Goal: Task Accomplishment & Management: Complete application form

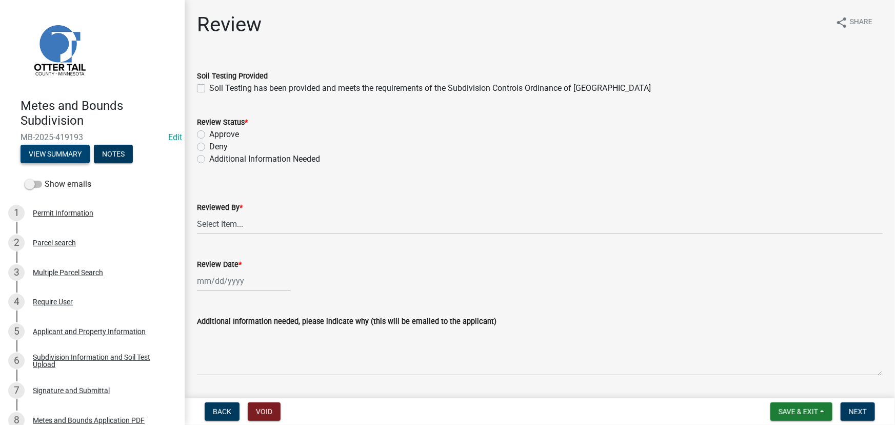
click at [57, 154] on button "View Summary" at bounding box center [55, 154] width 69 height 18
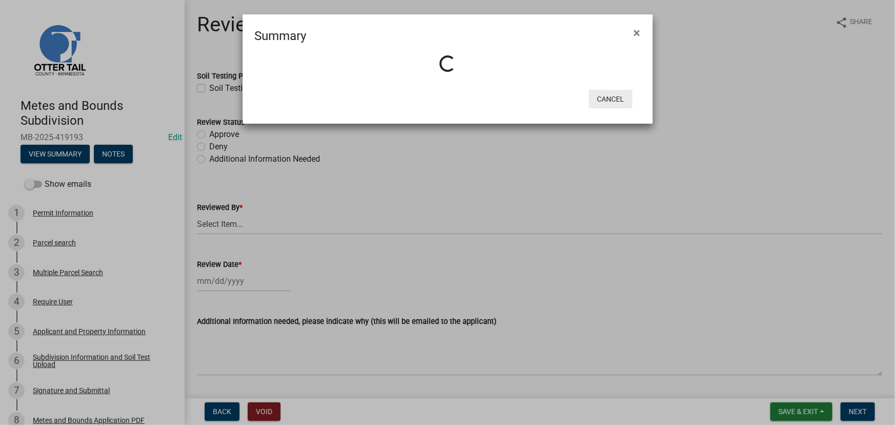
click at [601, 97] on button "Cancel" at bounding box center [611, 99] width 44 height 18
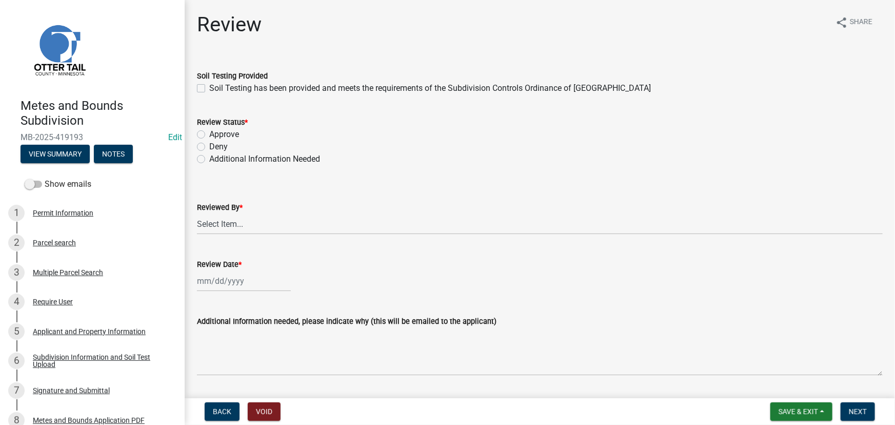
click at [69, 187] on label "Show emails" at bounding box center [58, 184] width 67 height 12
click at [45, 178] on input "Show emails" at bounding box center [45, 178] width 0 height 0
click at [35, 150] on button "View Summary" at bounding box center [55, 154] width 69 height 18
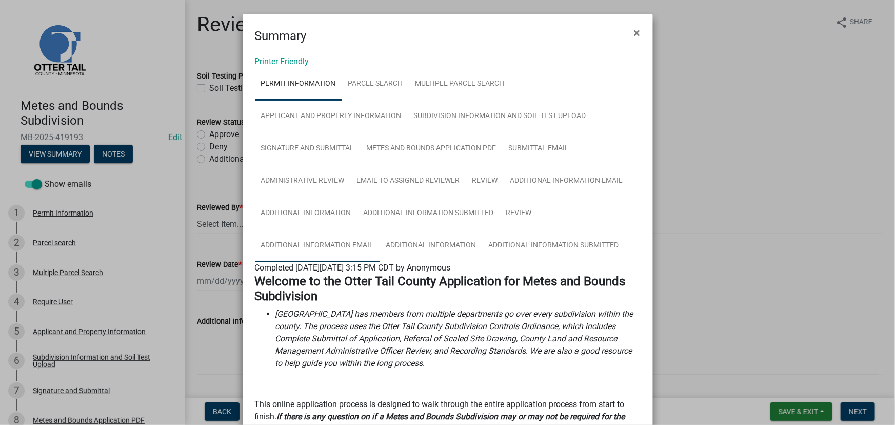
click at [343, 240] on link "Additional Information Email" at bounding box center [317, 245] width 125 height 33
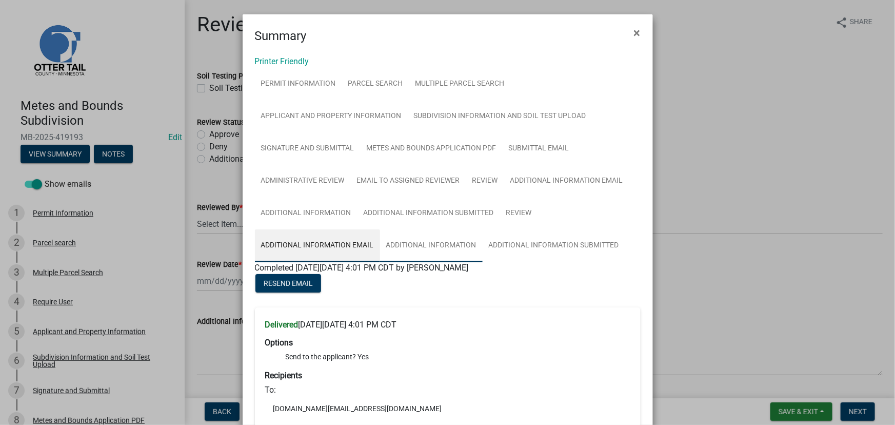
click at [430, 246] on link "Additional Information" at bounding box center [431, 245] width 103 height 33
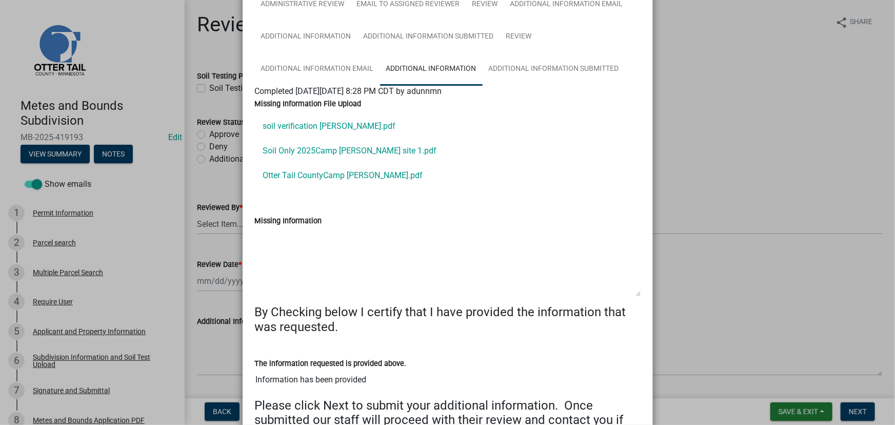
scroll to position [186, 0]
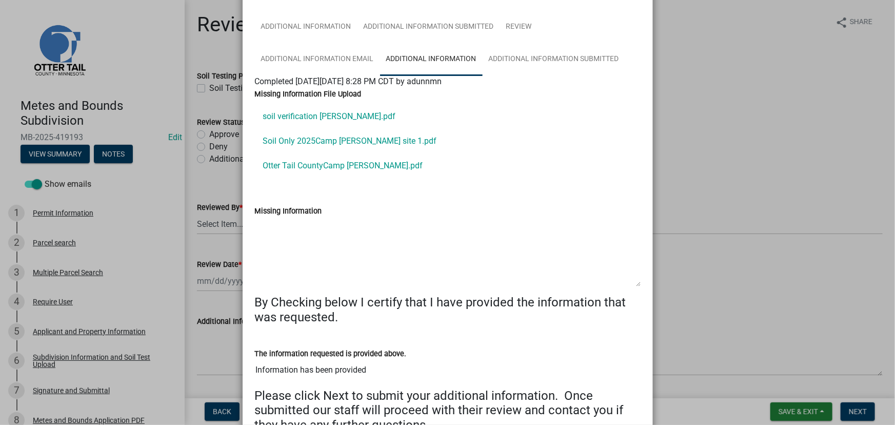
click at [767, 313] on ngb-modal-window "Summary × Printer Friendly Permit Information Parcel search Multiple Parcel Sea…" at bounding box center [447, 212] width 895 height 425
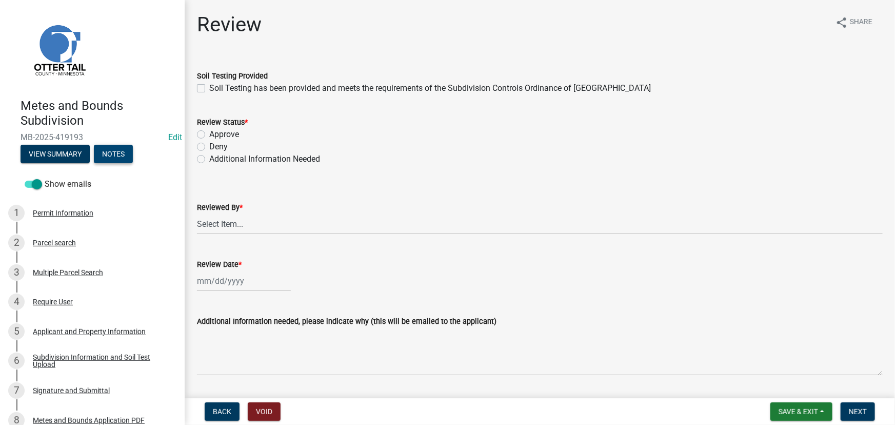
click at [112, 152] on button "Notes" at bounding box center [113, 154] width 39 height 18
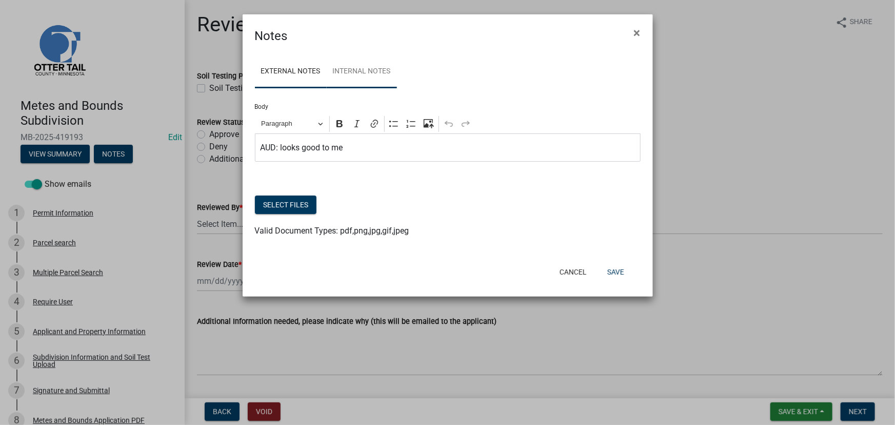
click at [347, 75] on link "Internal Notes" at bounding box center [362, 71] width 70 height 33
click at [287, 74] on link "External Notes" at bounding box center [291, 71] width 72 height 33
click at [570, 274] on button "Cancel" at bounding box center [573, 272] width 44 height 18
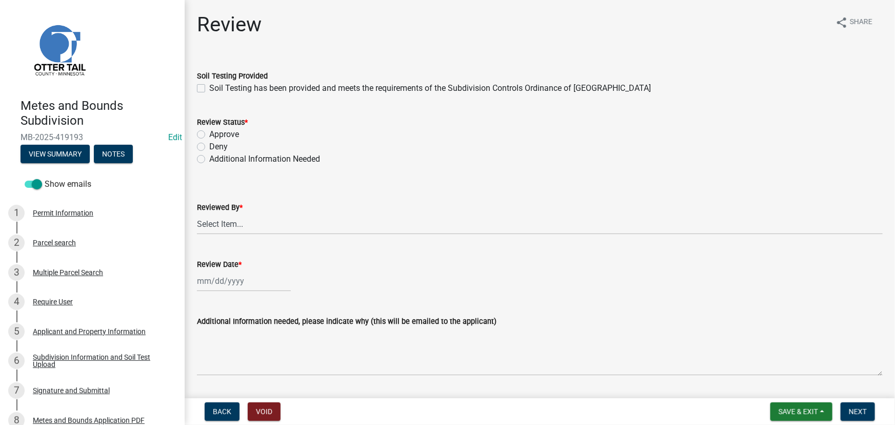
click at [230, 91] on label "Soil Testing has been provided and meets the requirements of the Subdivision Co…" at bounding box center [430, 88] width 442 height 12
click at [216, 89] on input "Soil Testing has been provided and meets the requirements of the Subdivision Co…" at bounding box center [212, 85] width 7 height 7
checkbox input "true"
drag, startPoint x: 230, startPoint y: 132, endPoint x: 225, endPoint y: 185, distance: 52.6
click at [230, 133] on label "Approve" at bounding box center [224, 134] width 30 height 12
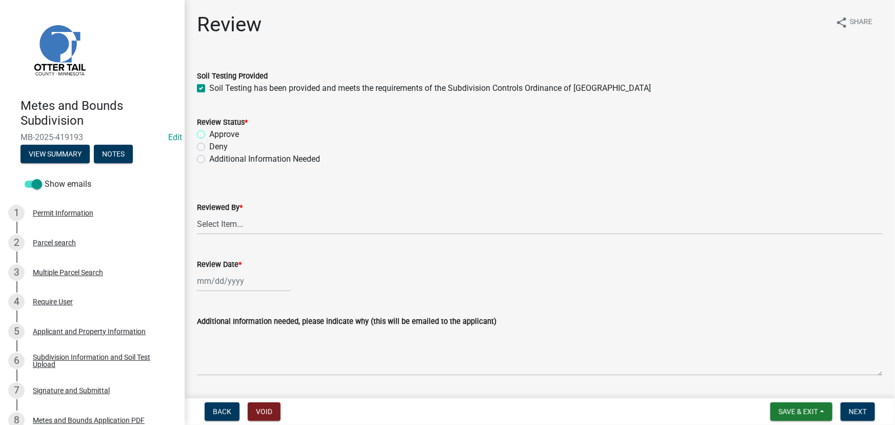
click at [216, 133] on input "Approve" at bounding box center [212, 131] width 7 height 7
radio input "true"
drag, startPoint x: 225, startPoint y: 215, endPoint x: 225, endPoint y: 222, distance: 6.7
click at [225, 216] on select "Select Item... Chris LeClair Amy Busko Emma Swenson Samantha Meyeraan Tara Jeff…" at bounding box center [540, 223] width 686 height 21
click at [197, 213] on select "Select Item... Chris LeClair Amy Busko Emma Swenson Samantha Meyeraan Tara Jeff…" at bounding box center [540, 223] width 686 height 21
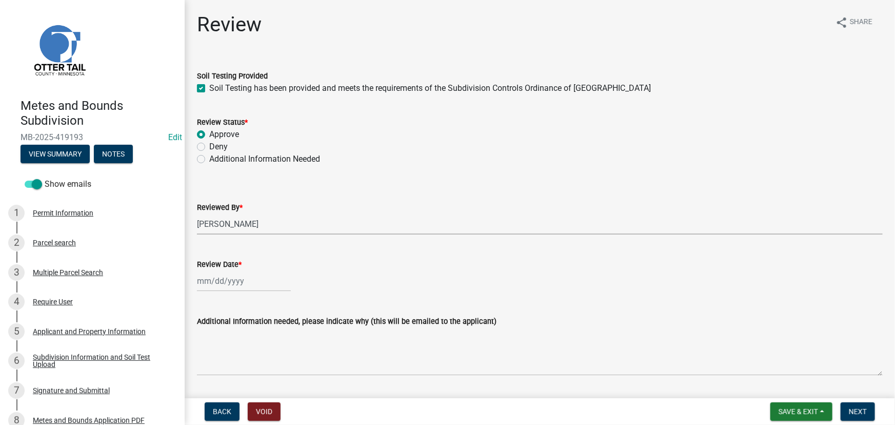
select select "2c545579-1fdf-4a91-a70a-71459d38fef0"
click at [227, 277] on div at bounding box center [244, 280] width 94 height 21
select select "8"
select select "2025"
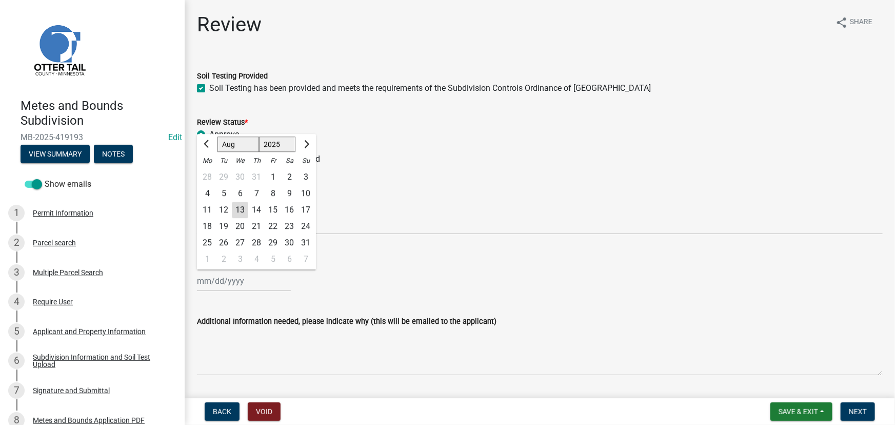
click at [241, 213] on div "13" at bounding box center [240, 210] width 16 height 16
type input "08/13/2025"
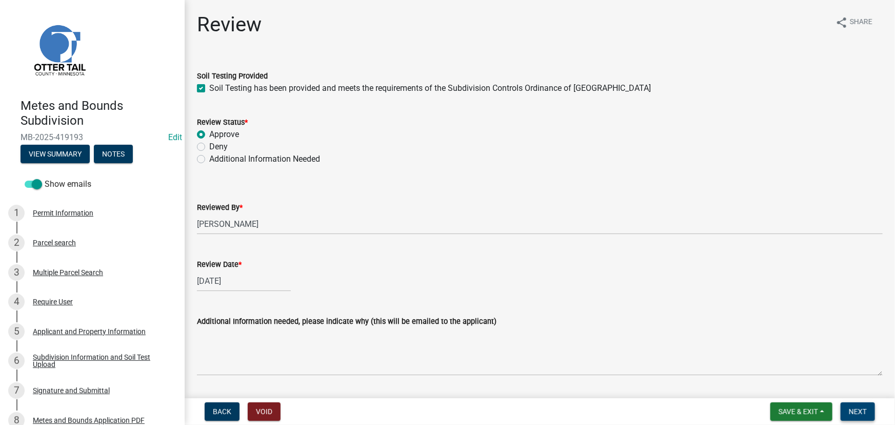
drag, startPoint x: 857, startPoint y: 407, endPoint x: 772, endPoint y: 394, distance: 86.2
click at [855, 409] on span "Next" at bounding box center [858, 411] width 18 height 8
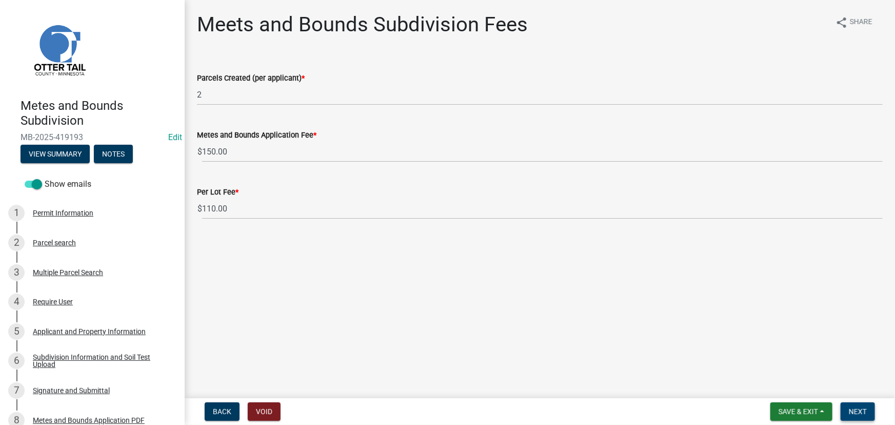
drag, startPoint x: 851, startPoint y: 411, endPoint x: 859, endPoint y: 172, distance: 239.6
click at [851, 411] on span "Next" at bounding box center [858, 411] width 18 height 8
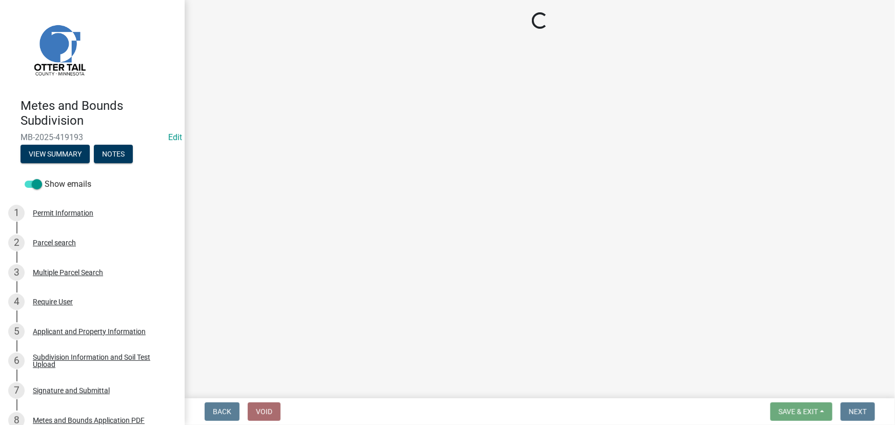
select select "3: 3"
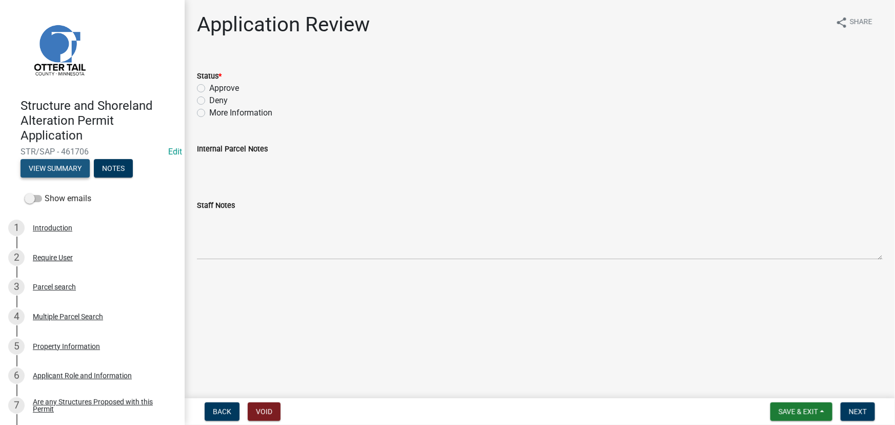
click at [52, 175] on button "View Summary" at bounding box center [55, 168] width 69 height 18
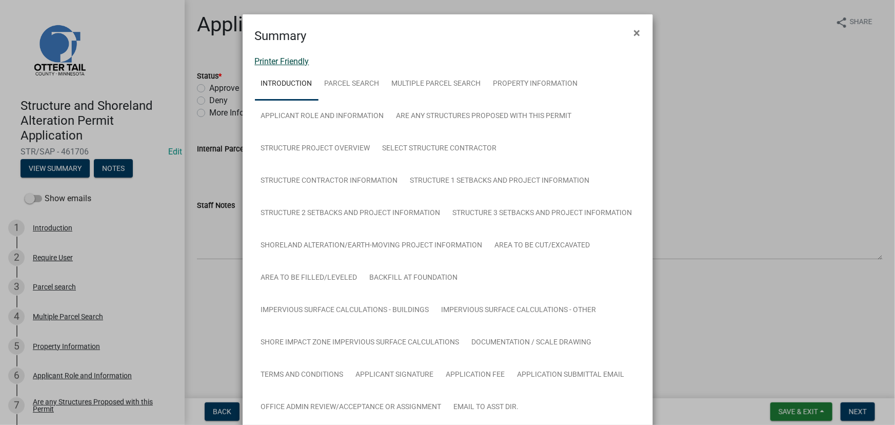
click at [285, 61] on link "Printer Friendly" at bounding box center [282, 61] width 54 height 10
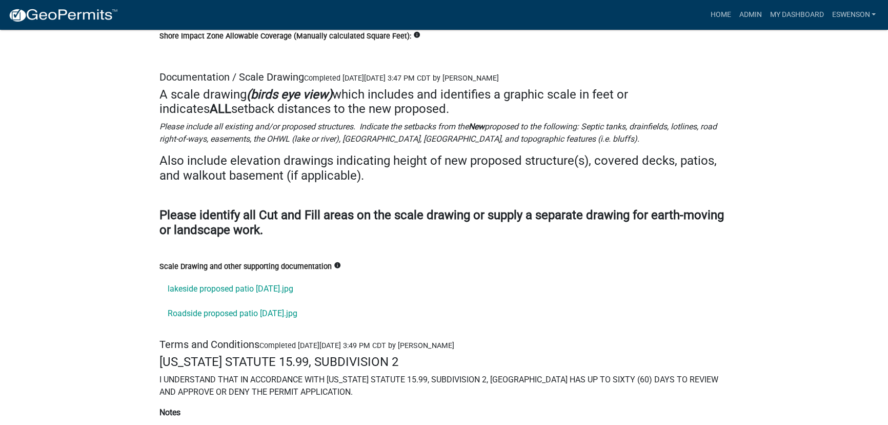
scroll to position [13464, 0]
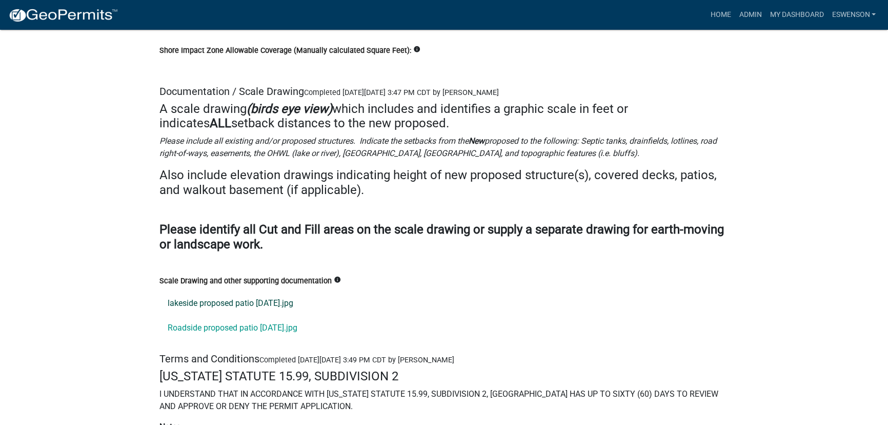
click at [265, 291] on link "lakeside proposed patio 8-10-25.jpg" at bounding box center [444, 303] width 569 height 25
click at [188, 315] on link "Roadside proposed patio 8-10-25.jpg" at bounding box center [444, 327] width 569 height 25
